Goal: Task Accomplishment & Management: Use online tool/utility

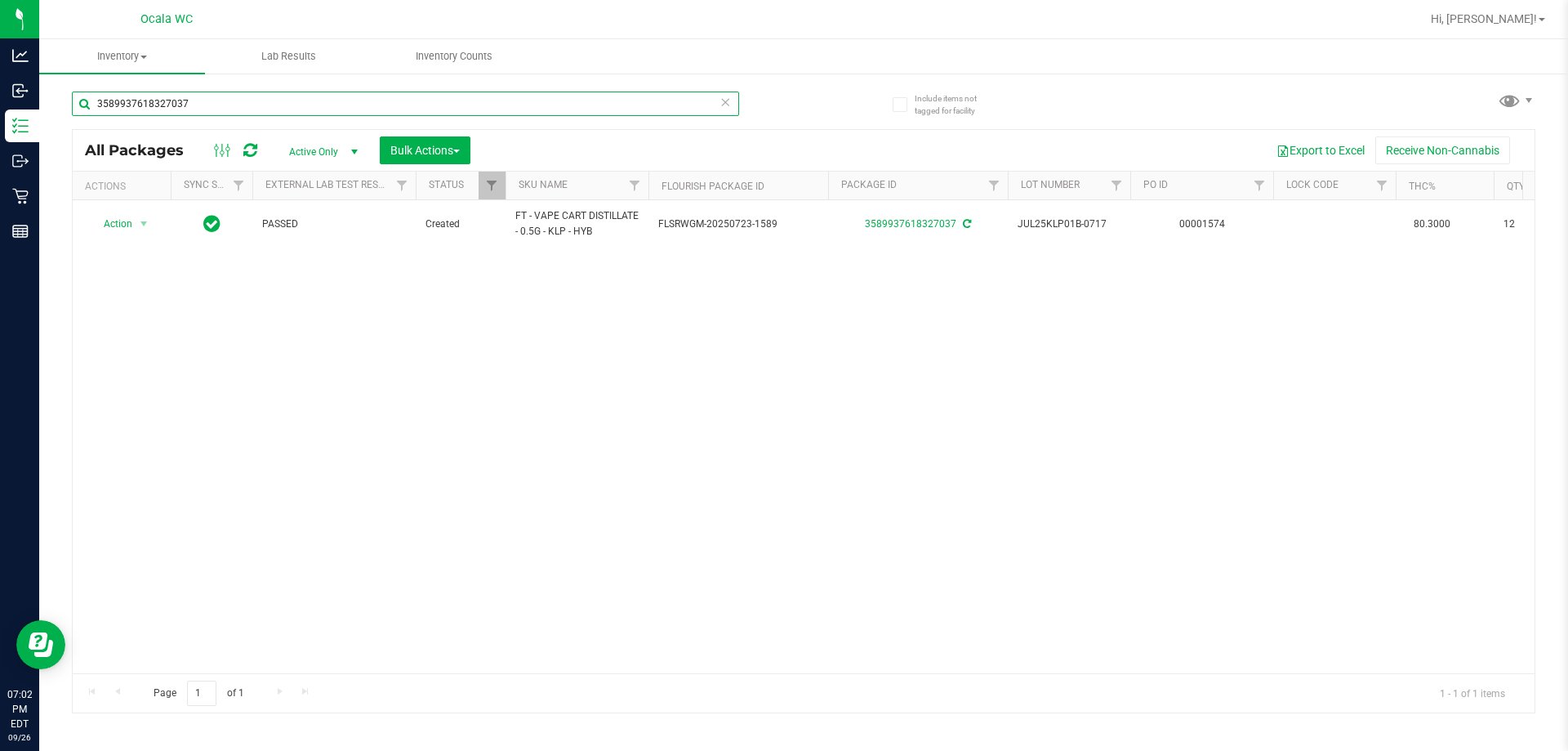
click at [211, 104] on input "3589937618327037" at bounding box center [405, 104] width 667 height 25
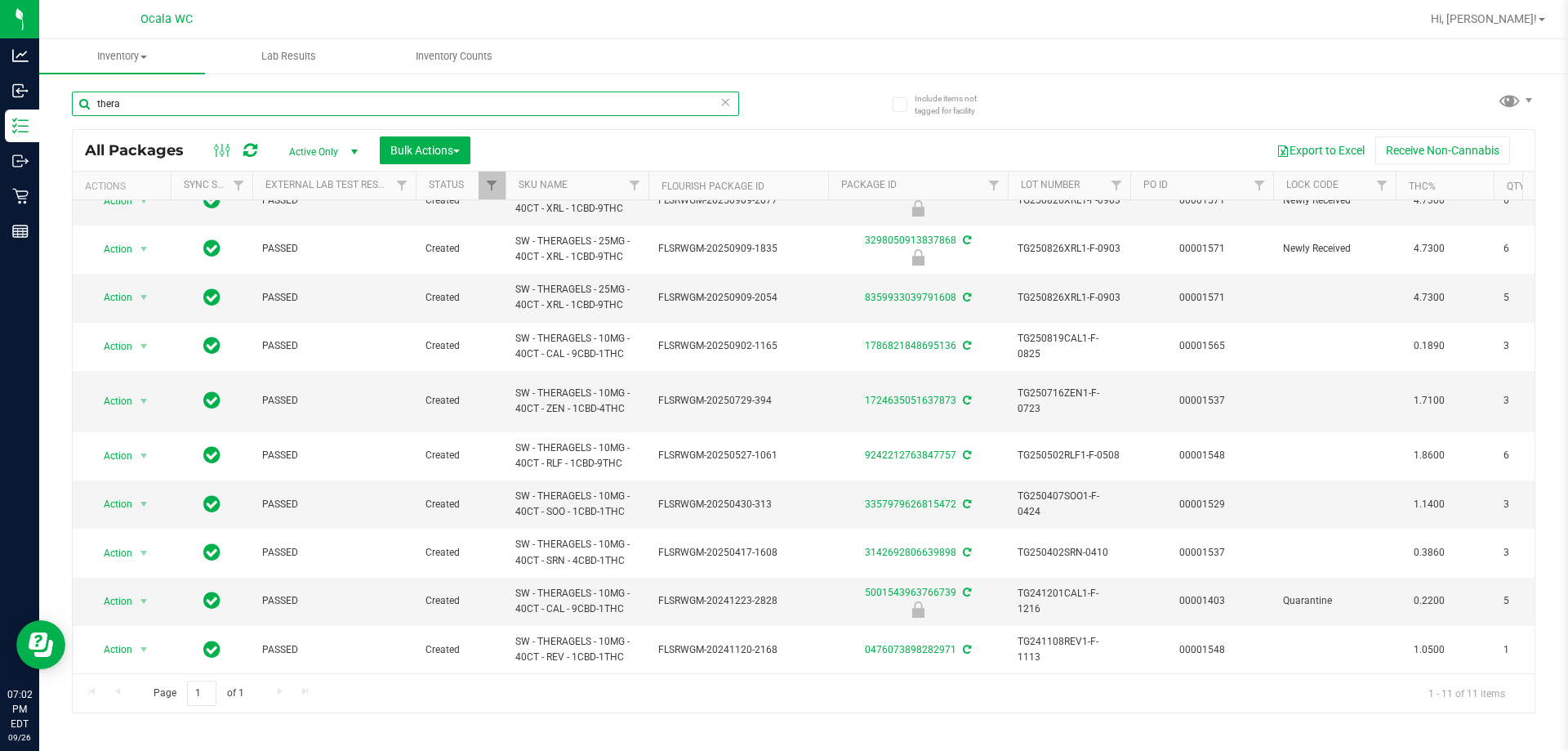
click at [138, 96] on input "thera" at bounding box center [405, 104] width 667 height 25
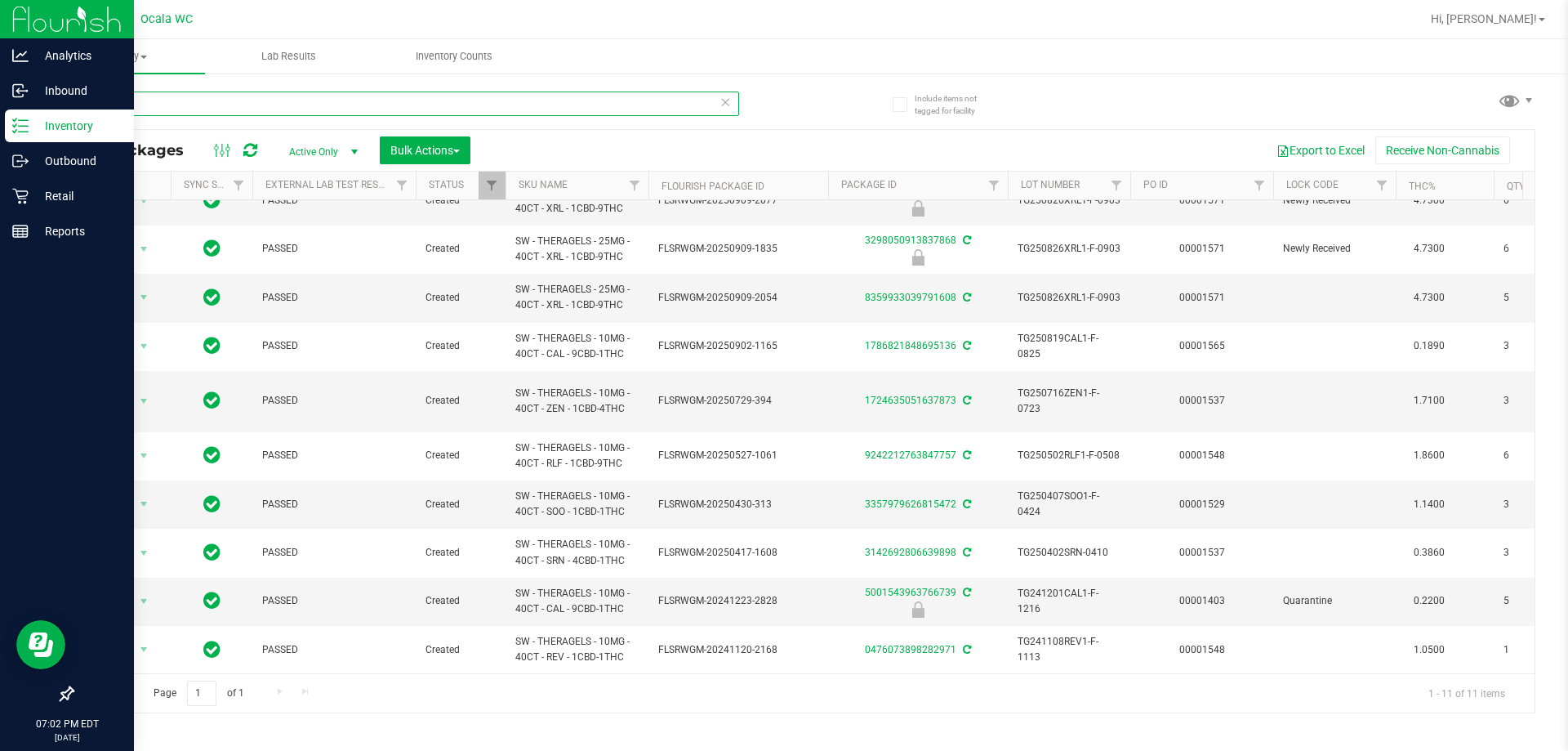
type input "thera"
click at [49, 115] on div "Inventory" at bounding box center [70, 125] width 129 height 32
click at [57, 132] on p "Inventory" at bounding box center [77, 126] width 98 height 20
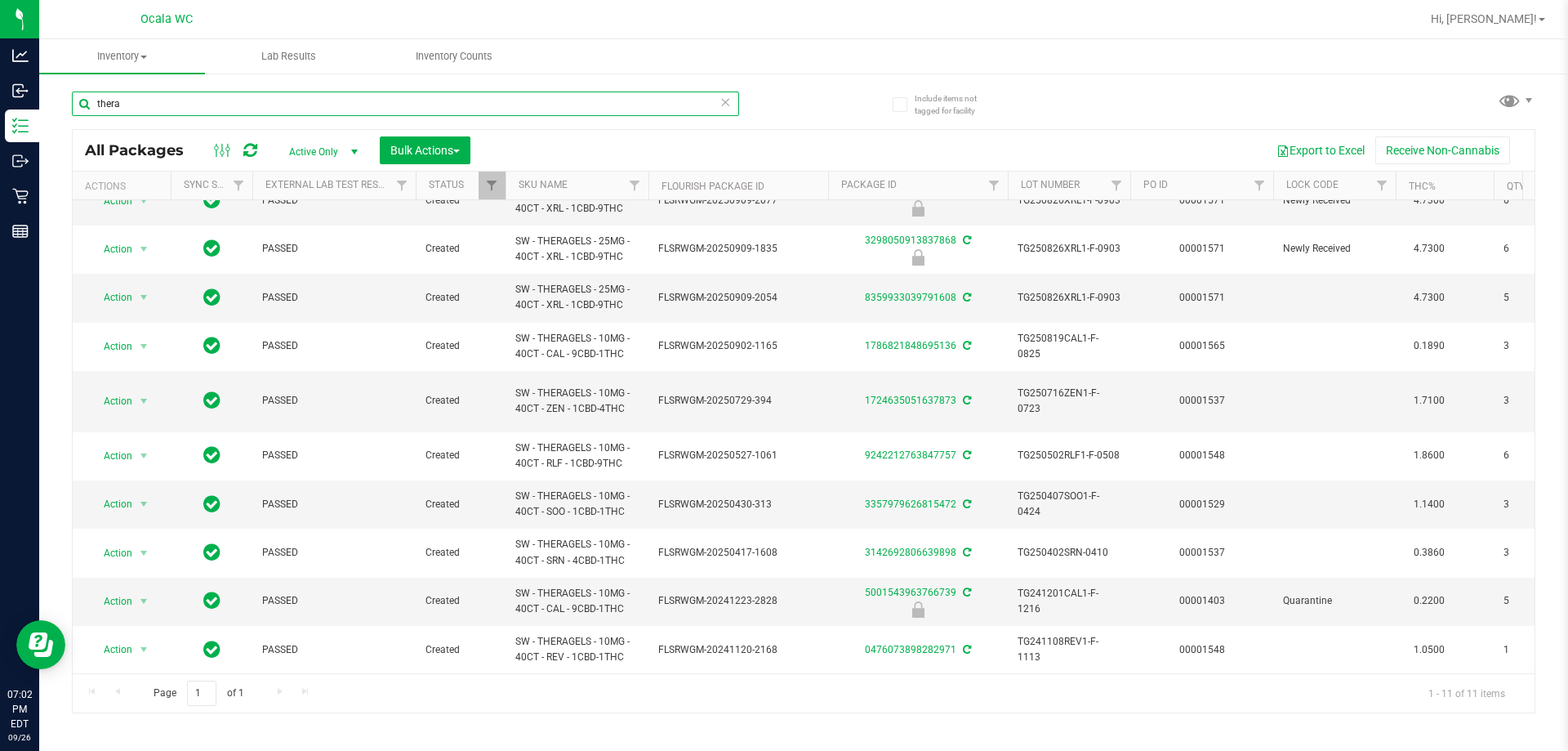
click at [137, 110] on input "thera" at bounding box center [405, 104] width 667 height 25
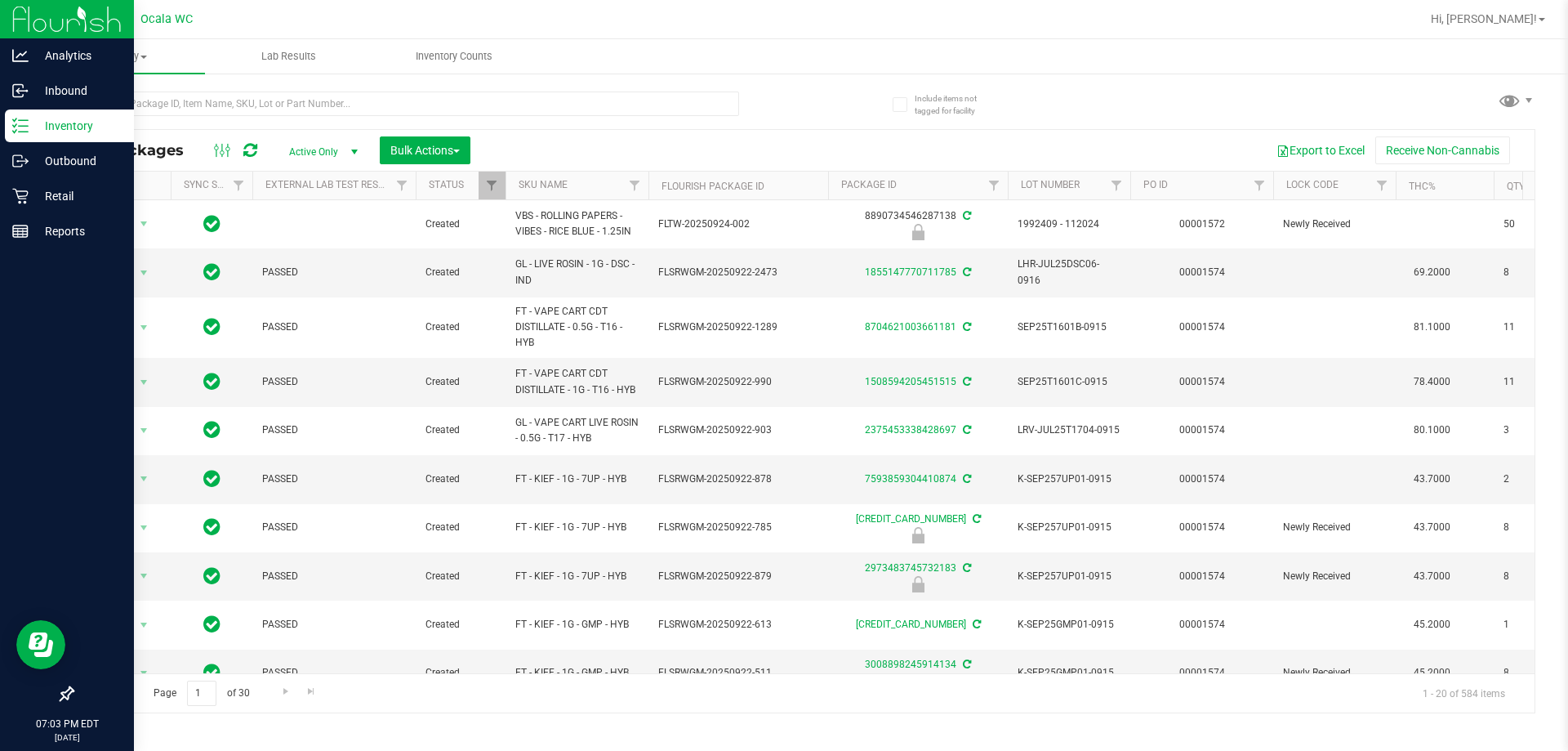
click at [55, 126] on p "Inventory" at bounding box center [77, 126] width 98 height 20
click at [57, 196] on p "Retail" at bounding box center [77, 196] width 98 height 20
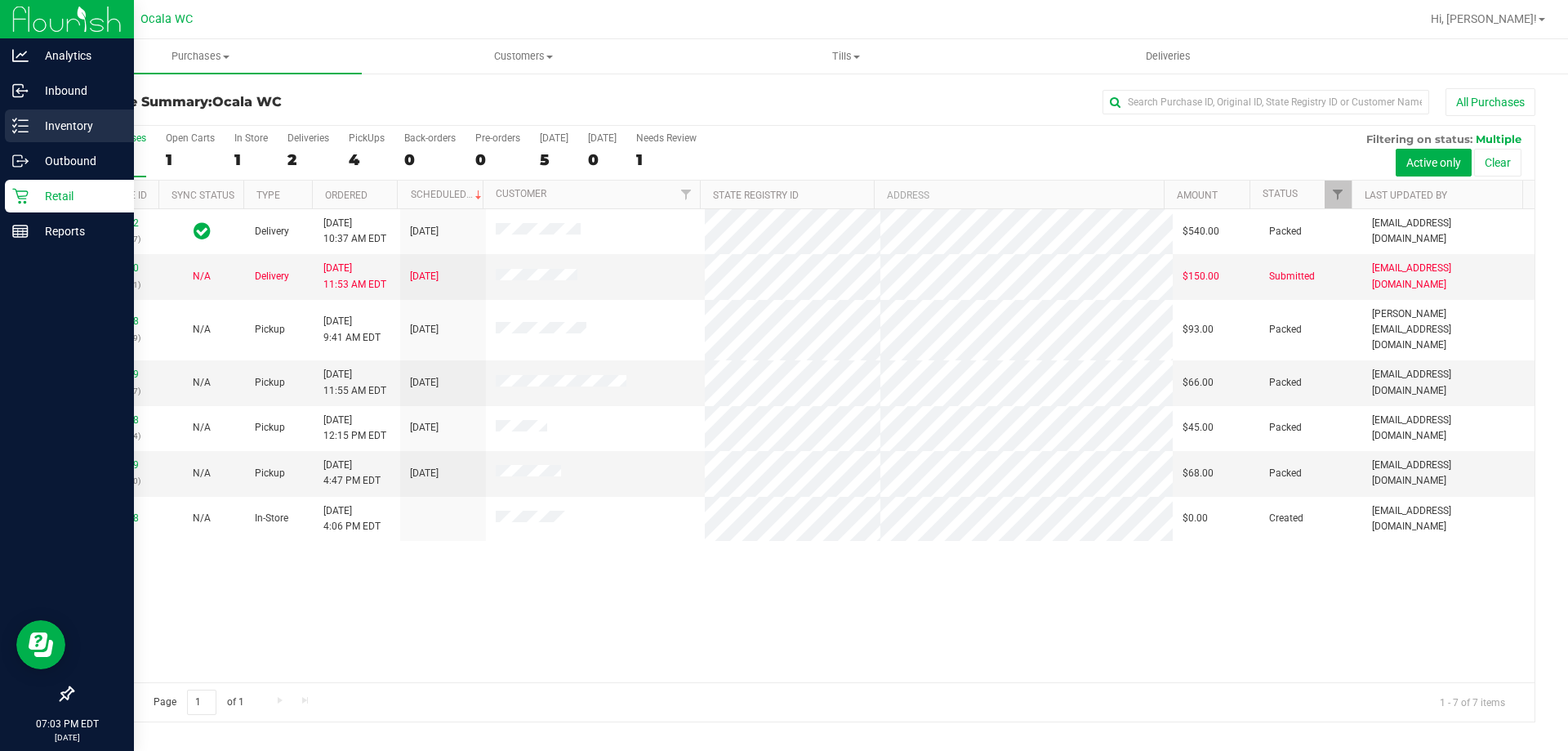
click at [57, 124] on p "Inventory" at bounding box center [77, 126] width 98 height 20
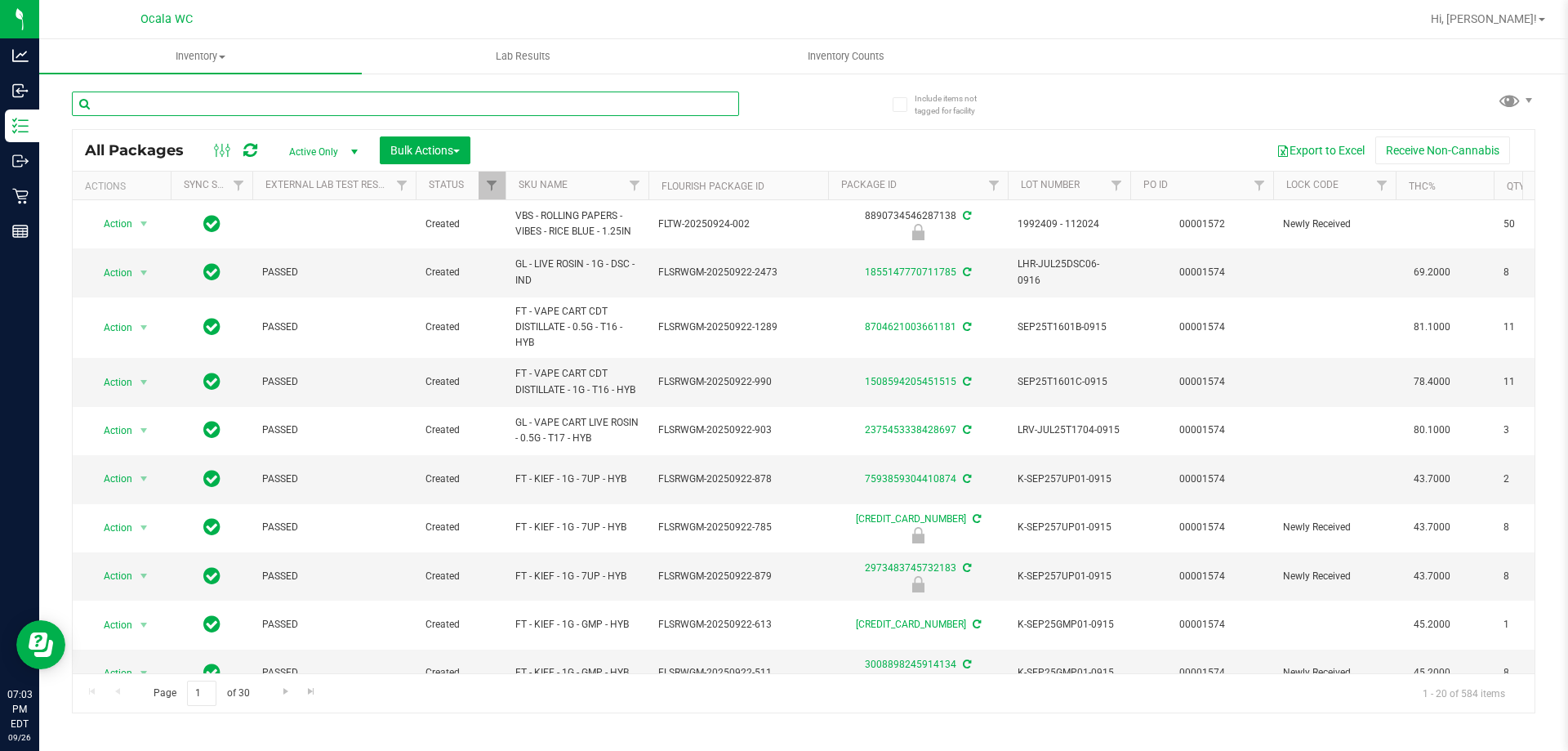
click at [197, 103] on input "text" at bounding box center [405, 104] width 667 height 25
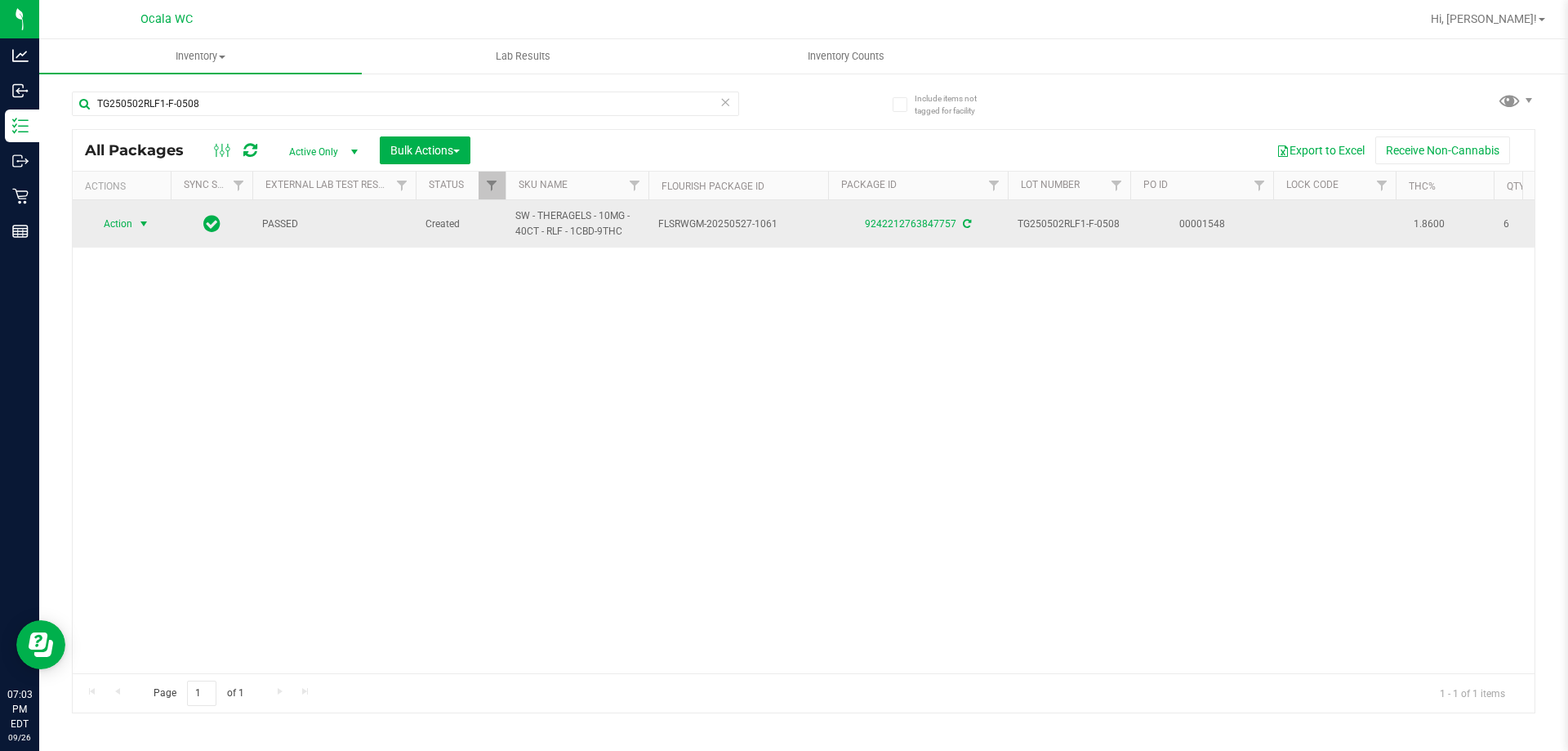
click at [113, 229] on span "Action" at bounding box center [110, 224] width 44 height 23
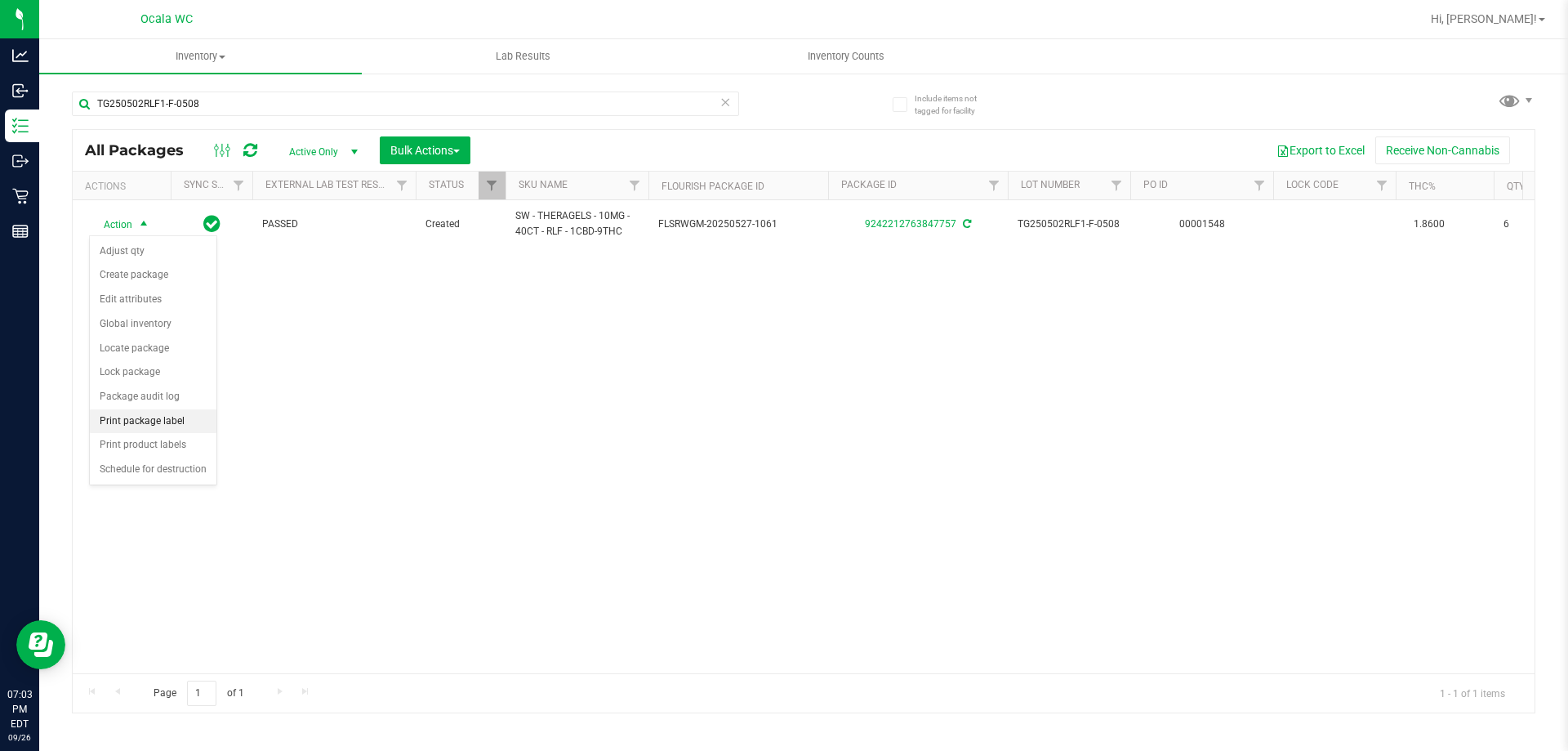
click at [141, 421] on li "Print package label" at bounding box center [152, 422] width 127 height 25
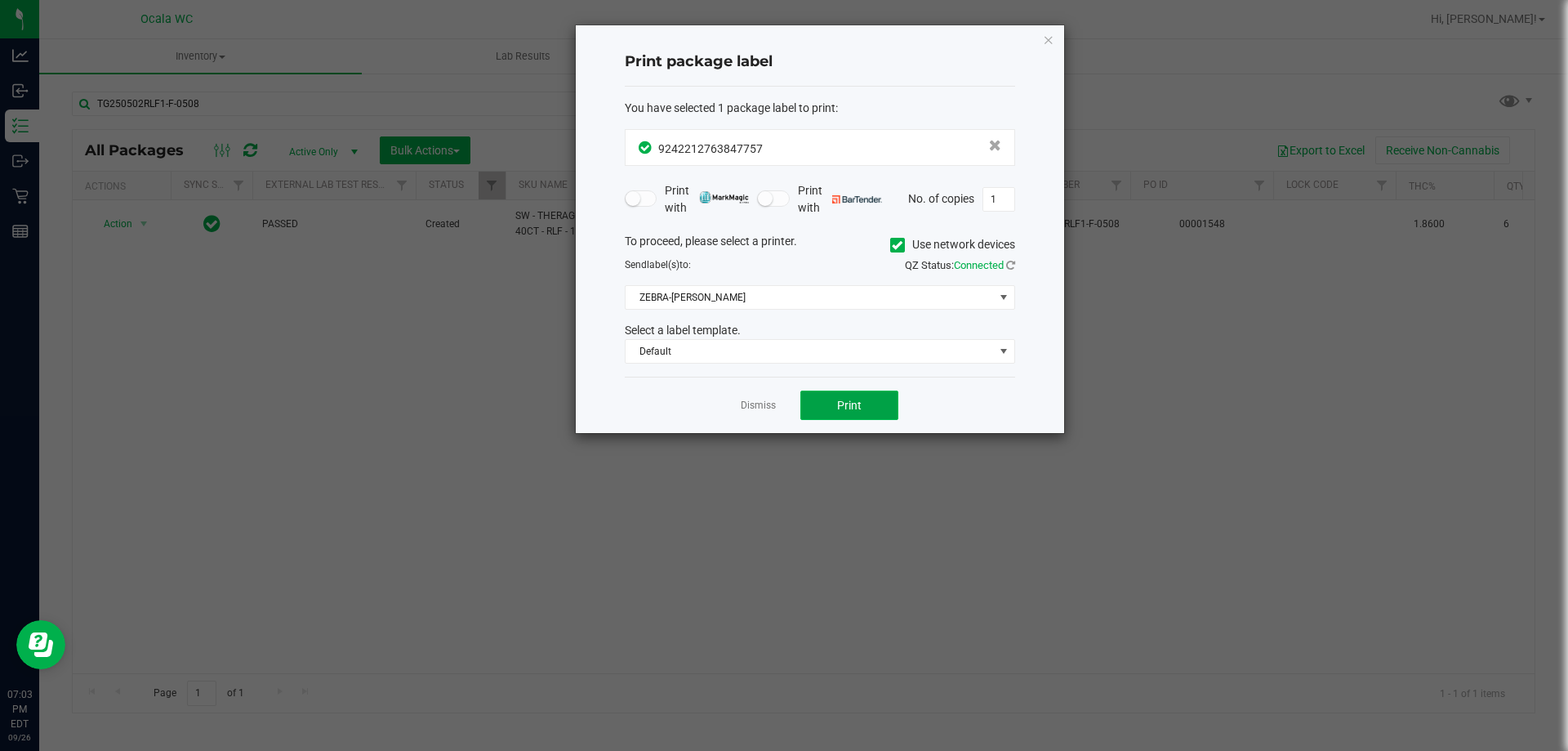
click at [777, 403] on button "Print" at bounding box center [849, 405] width 98 height 29
click at [748, 404] on link "Dismiss" at bounding box center [758, 405] width 35 height 14
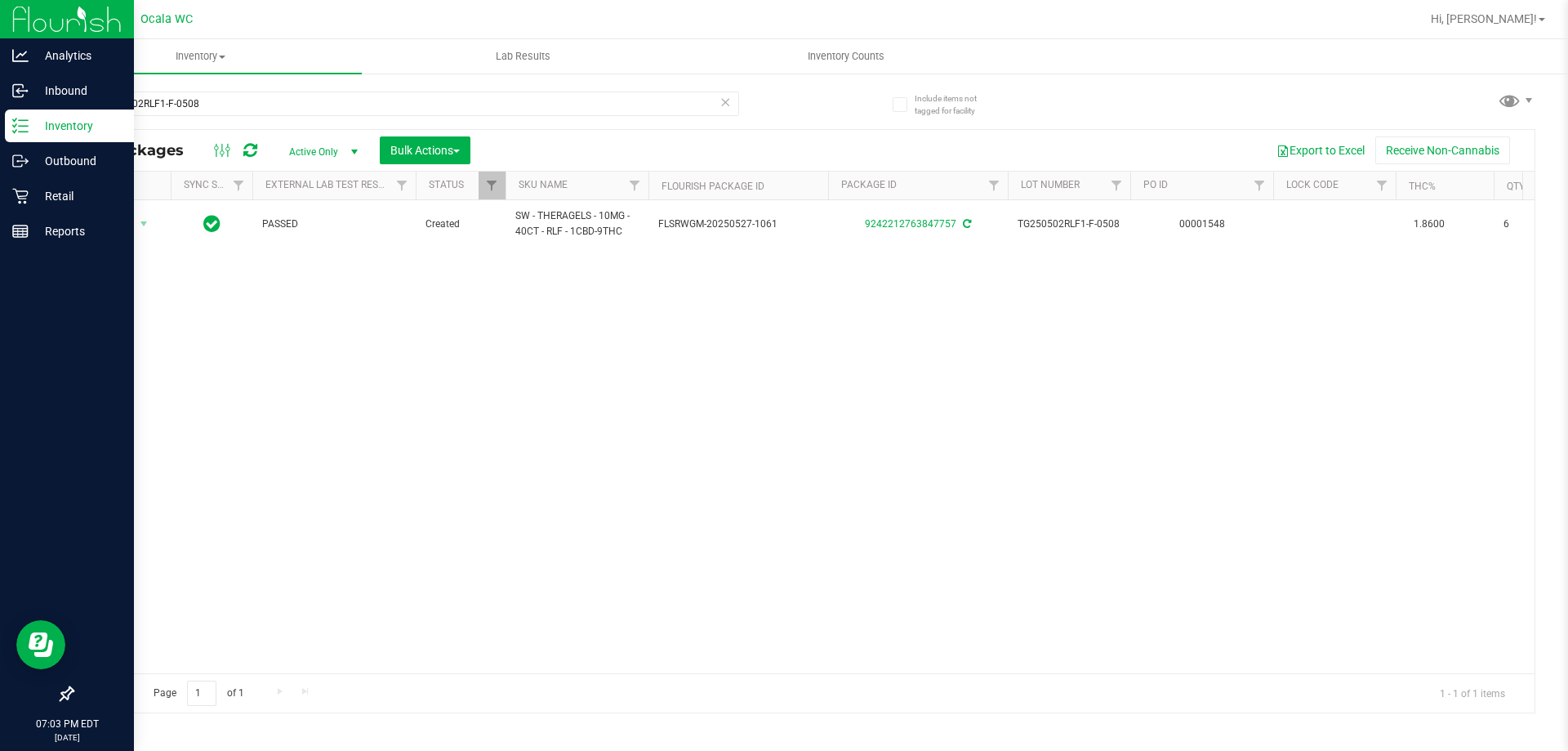
click at [70, 133] on p "Inventory" at bounding box center [77, 126] width 98 height 20
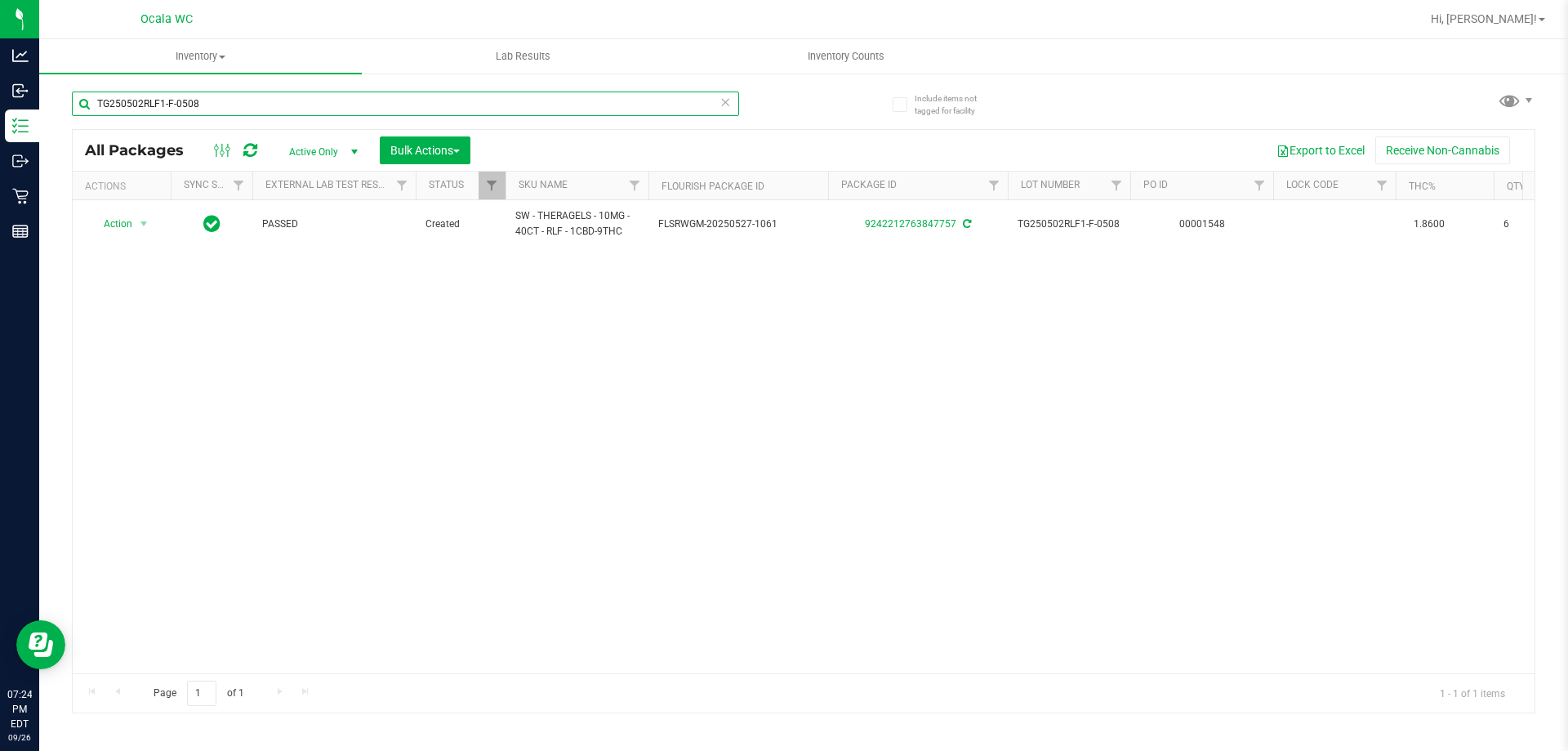
click at [196, 104] on input "TG250502RLF1-F-0508" at bounding box center [405, 104] width 667 height 25
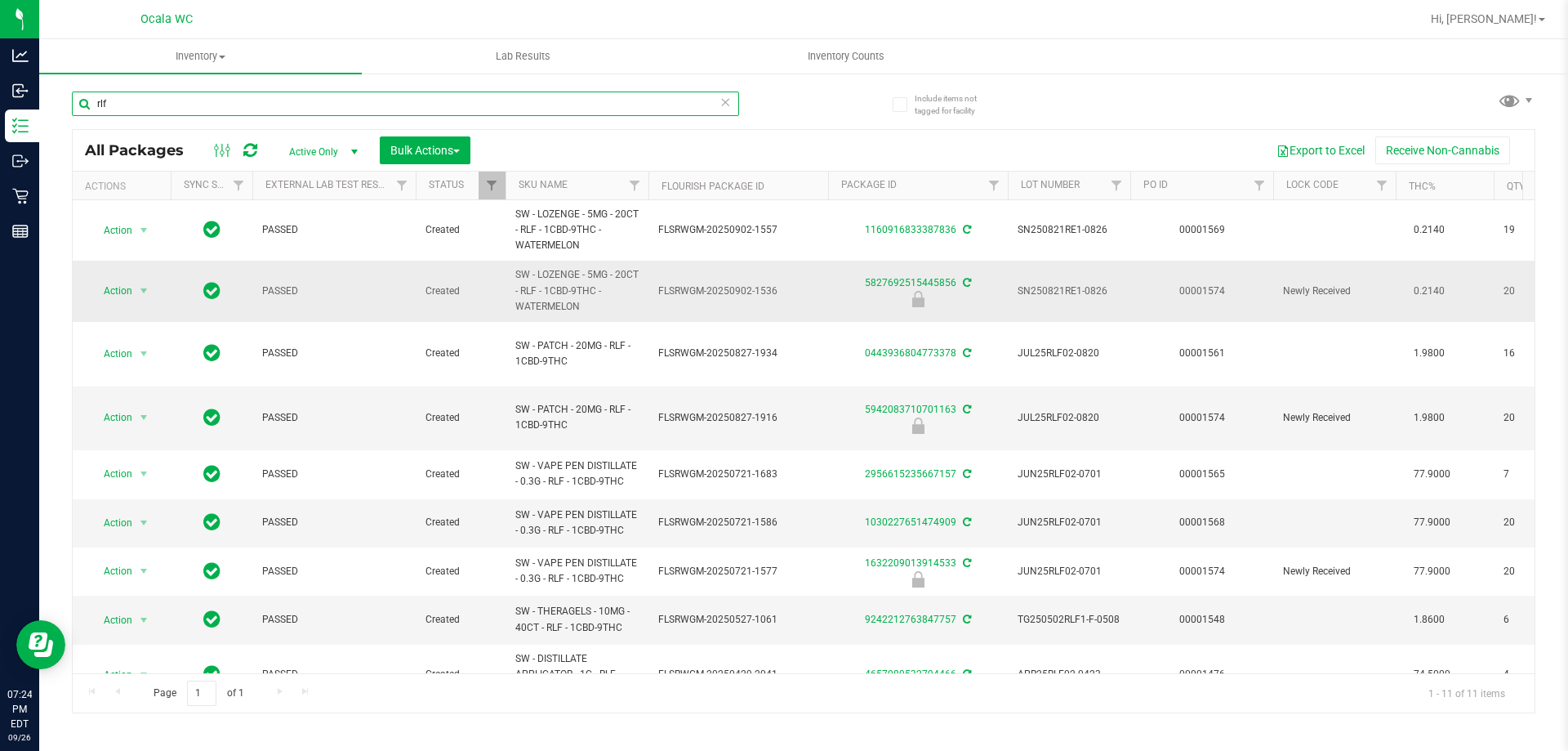
scroll to position [109, 0]
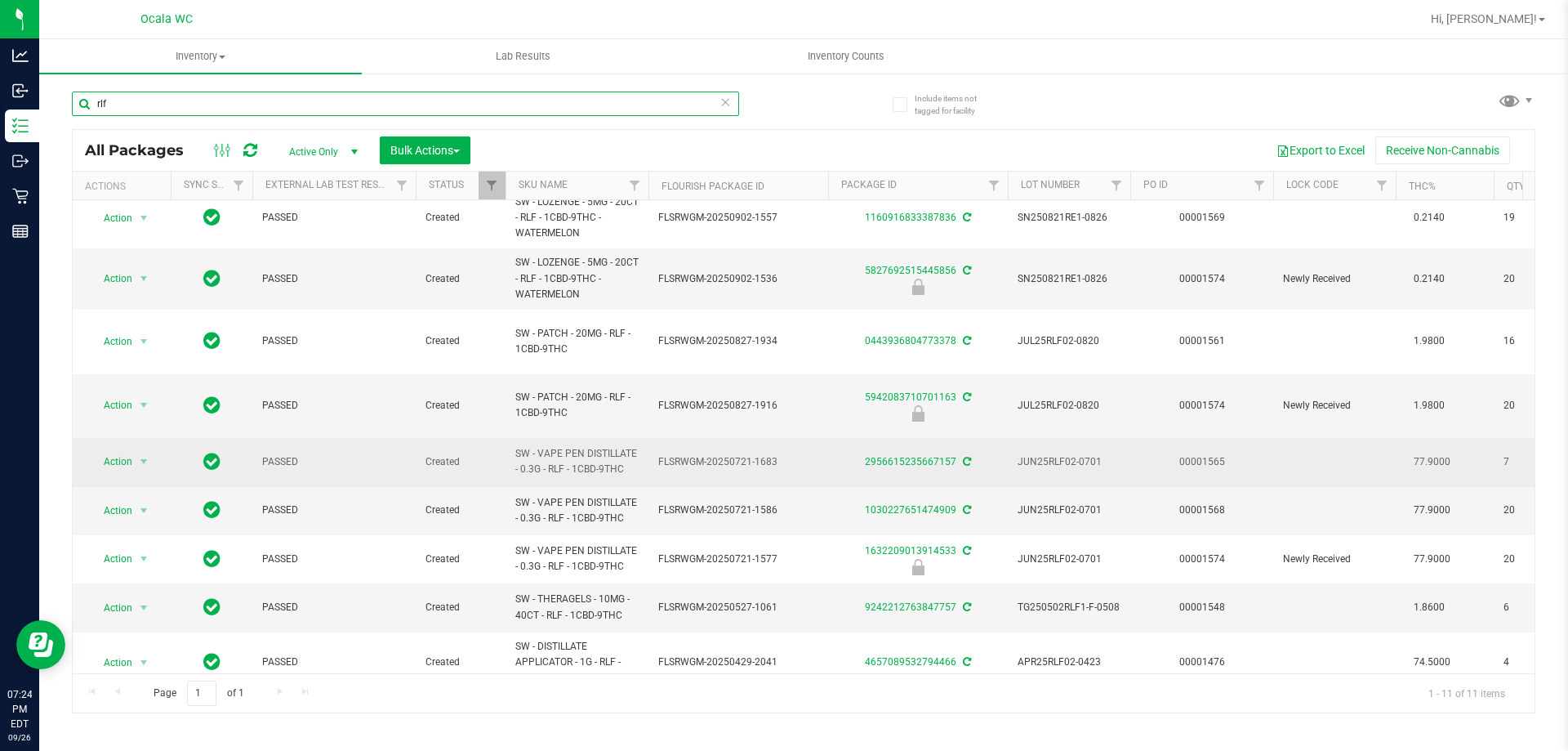
type input "rlf"
drag, startPoint x: 506, startPoint y: 417, endPoint x: 580, endPoint y: 435, distance: 76.2
click at [665, 442] on tr "Action Action Adjust qty Create package Edit attributes Global inventory Locate…" at bounding box center [1322, 462] width 2499 height 48
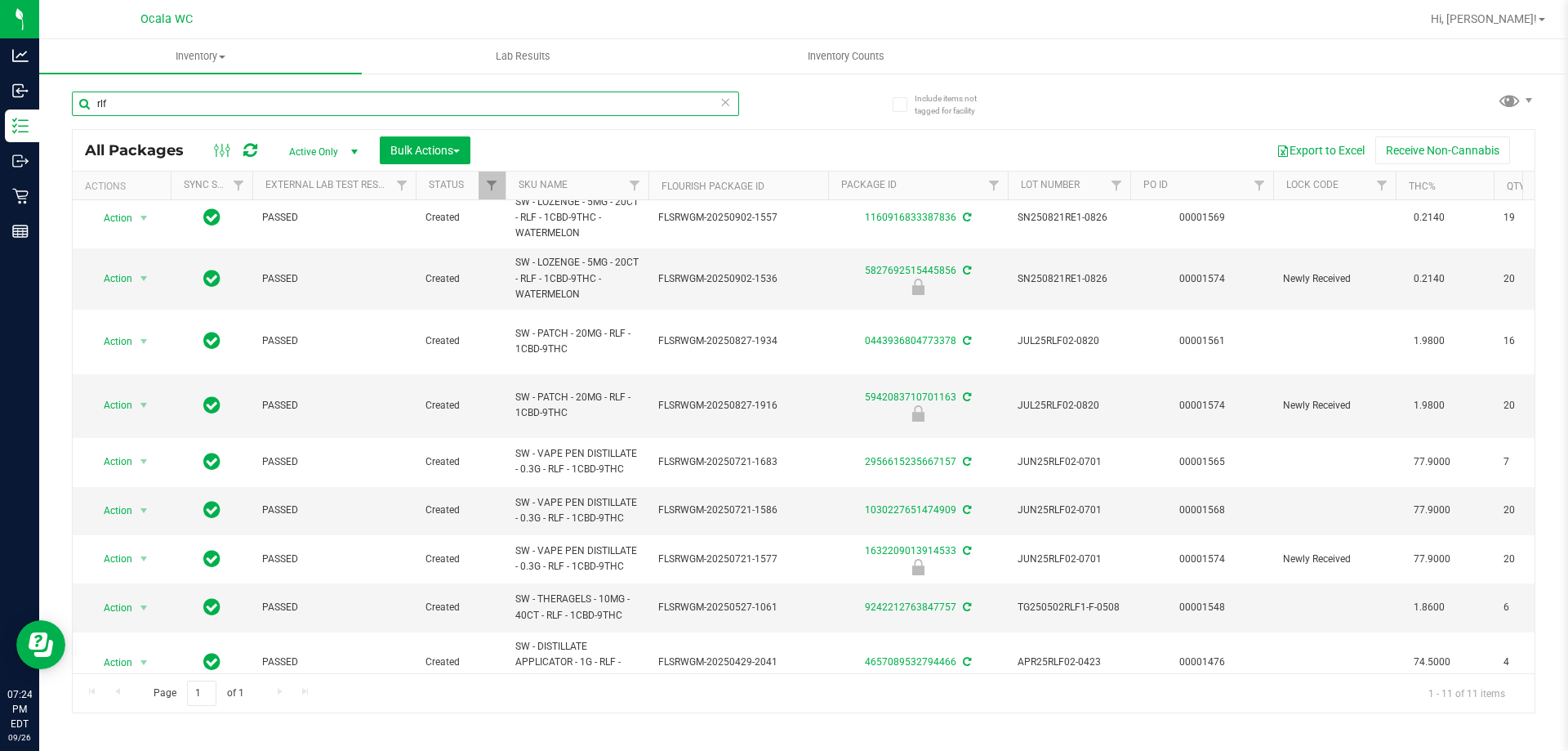
click at [163, 104] on input "rlf" at bounding box center [405, 104] width 667 height 25
click at [162, 104] on input "rlf" at bounding box center [405, 104] width 667 height 25
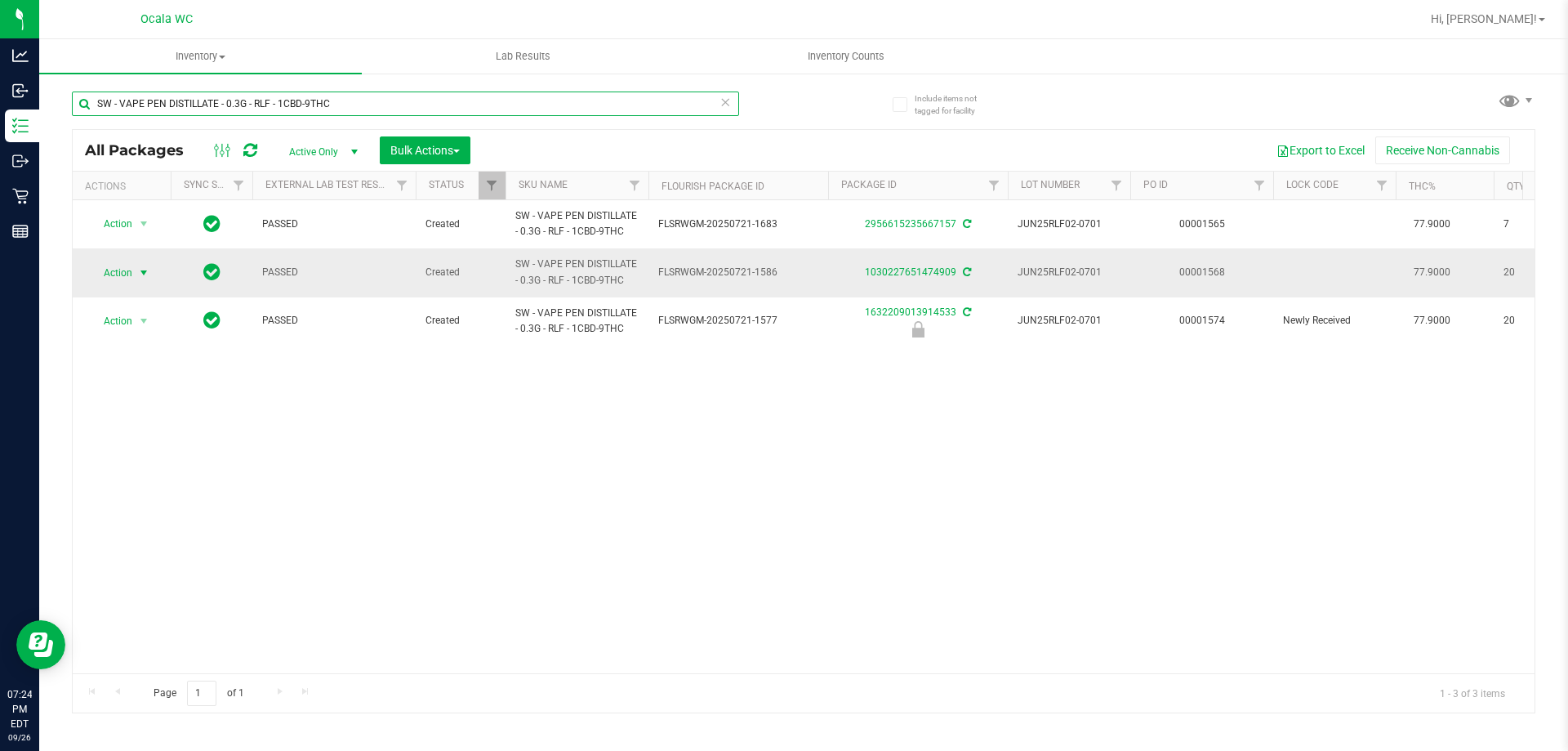
type input "SW - VAPE PEN DISTILLATE - 0.3G - RLF - 1CBD-9THC"
click at [123, 262] on span "Action" at bounding box center [110, 273] width 44 height 23
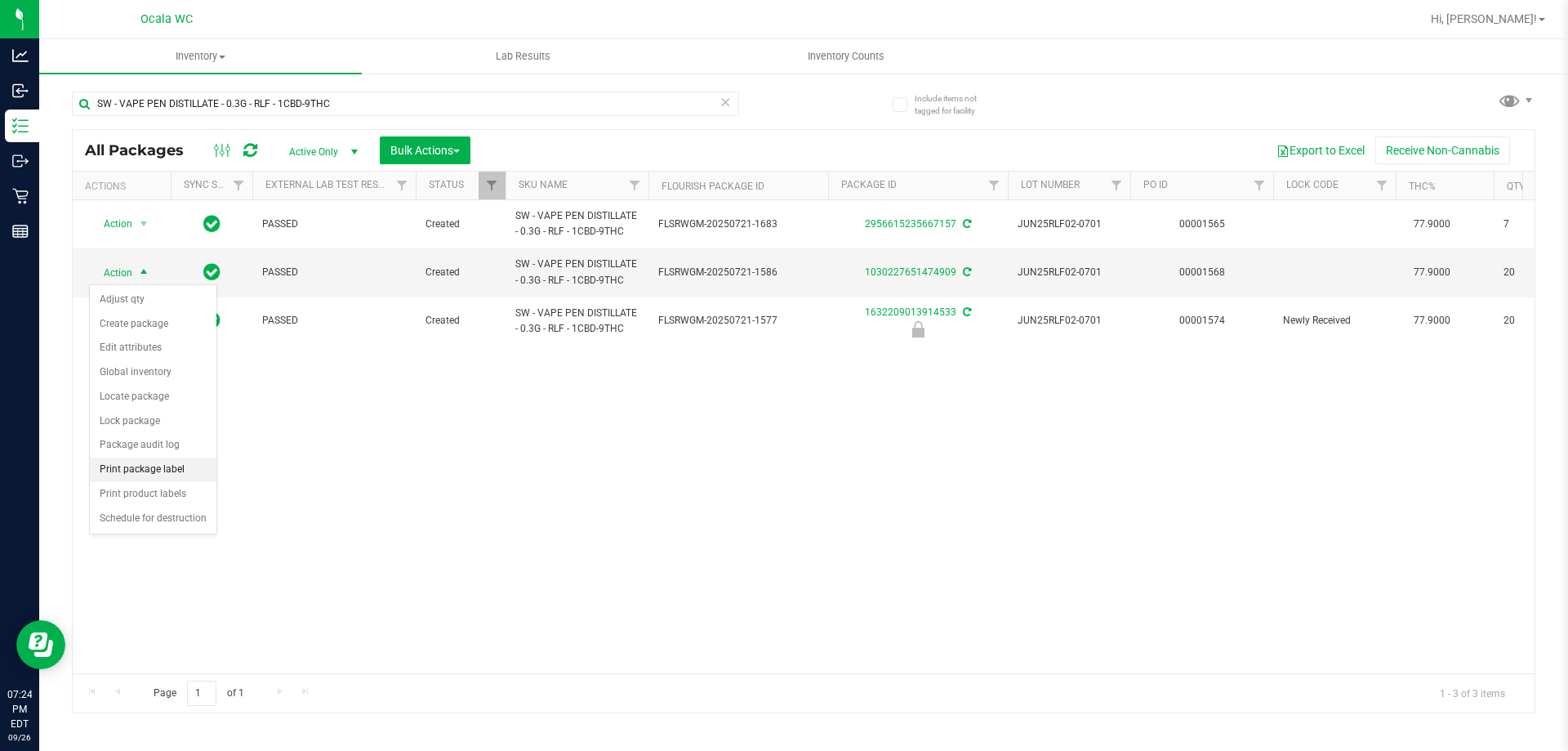
click at [126, 469] on li "Print package label" at bounding box center [152, 470] width 127 height 25
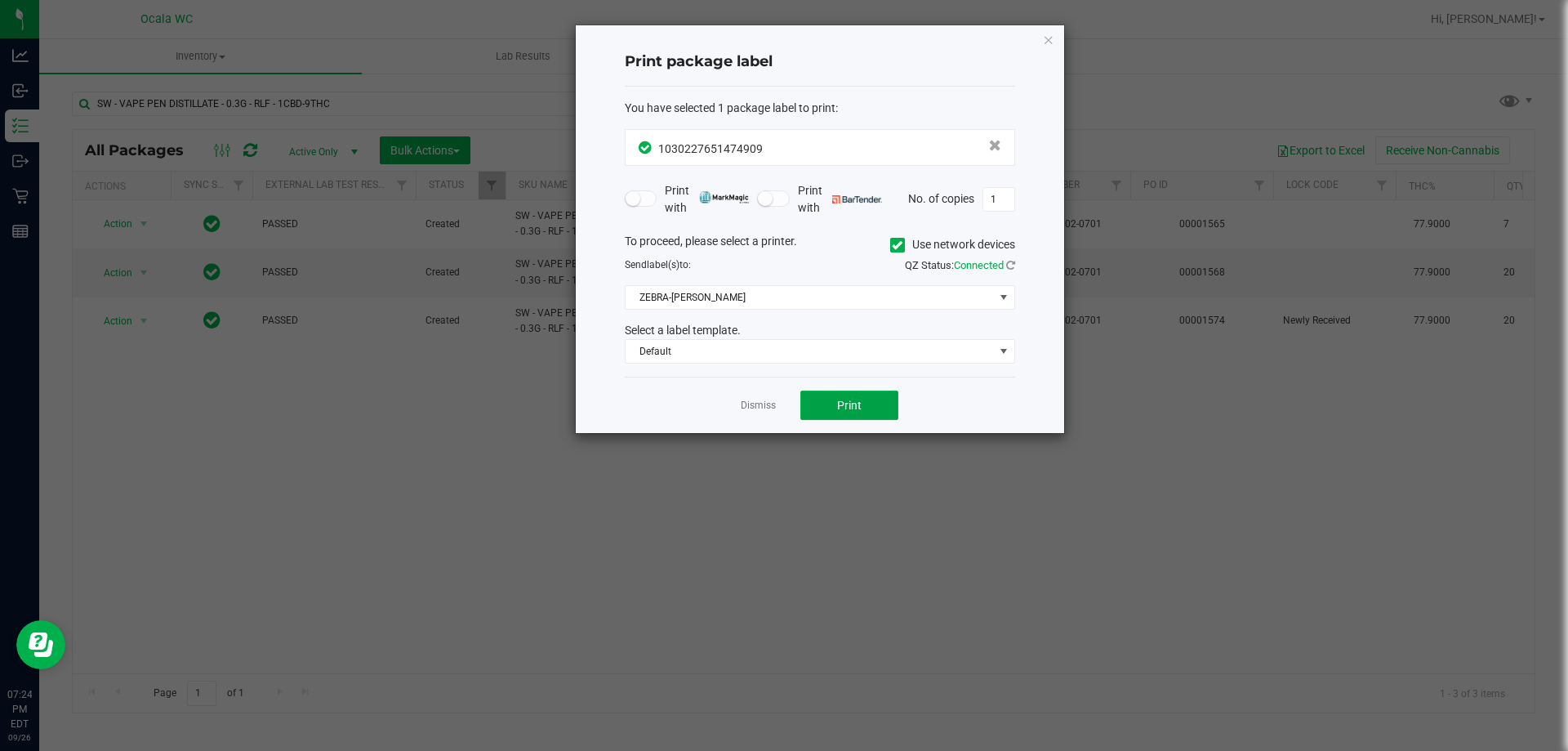
click at [777, 414] on button "Print" at bounding box center [849, 405] width 98 height 29
click at [748, 405] on link "Dismiss" at bounding box center [758, 405] width 35 height 14
